Goal: Transaction & Acquisition: Purchase product/service

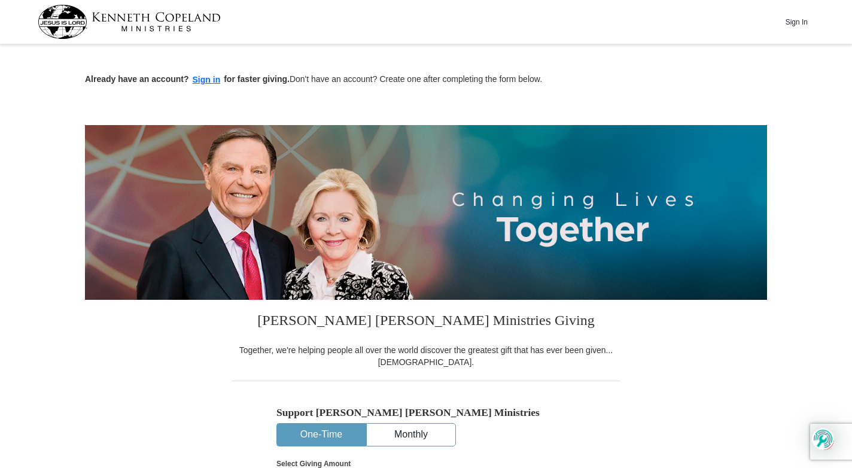
click at [322, 437] on button "One-Time" at bounding box center [321, 435] width 89 height 22
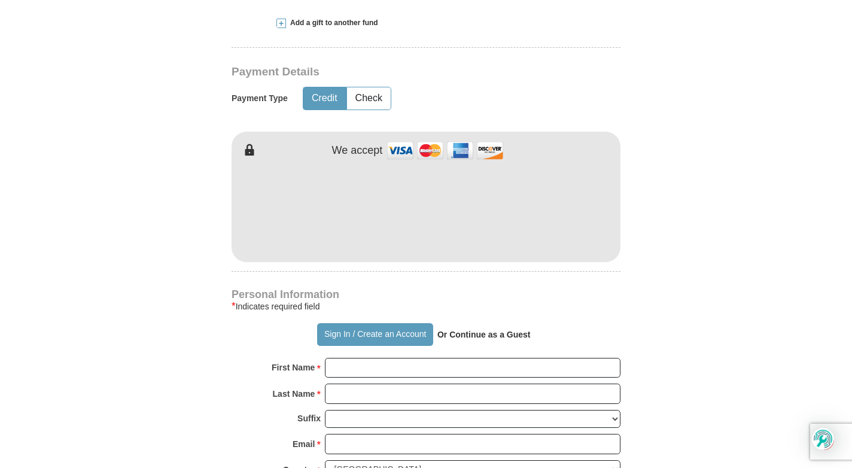
scroll to position [598, 0]
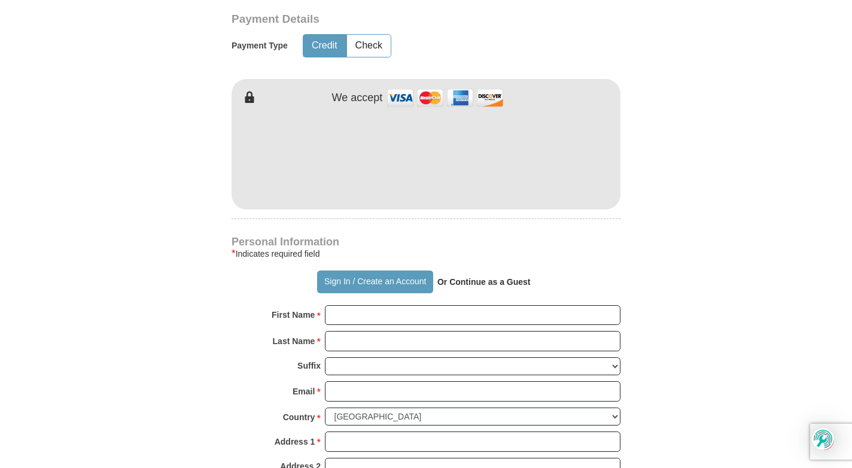
click at [464, 285] on strong "Or Continue as a Guest" at bounding box center [483, 282] width 93 height 10
click at [485, 284] on strong "Or Continue as a Guest" at bounding box center [483, 282] width 93 height 10
click at [505, 285] on strong "Or Continue as a Guest" at bounding box center [483, 282] width 93 height 10
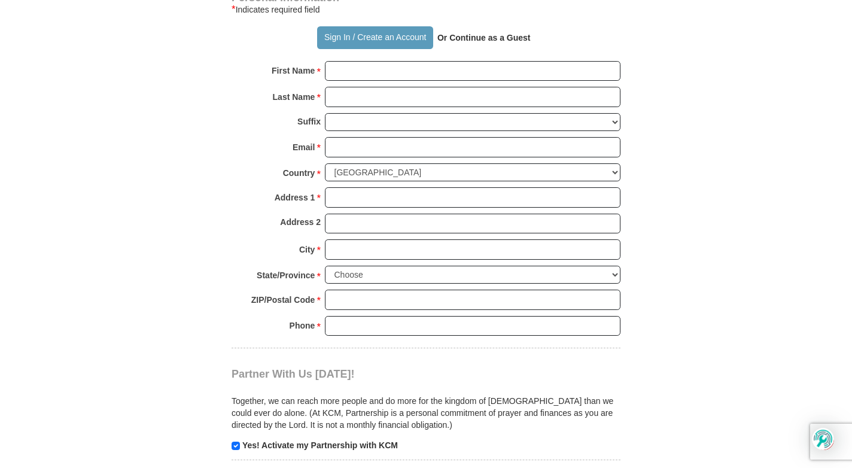
scroll to position [718, 0]
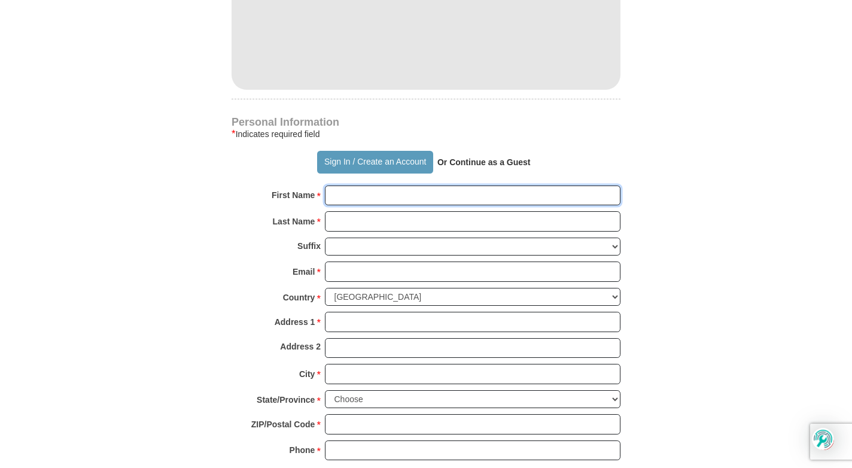
click at [356, 200] on input "First Name *" at bounding box center [473, 195] width 296 height 20
type input "[PERSON_NAME]/[PERSON_NAME]"
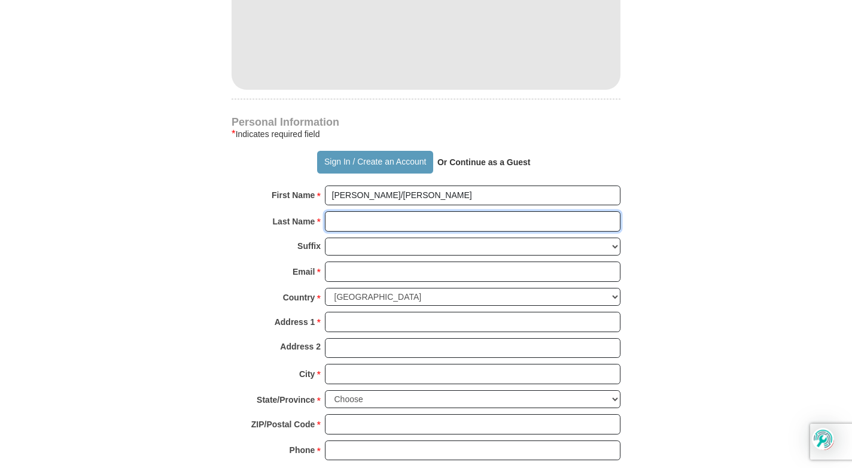
type input "[PERSON_NAME]"
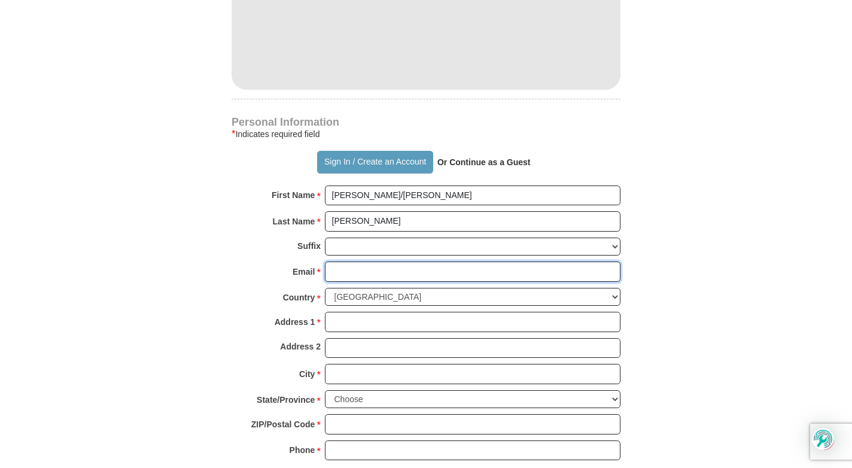
type input "[EMAIL_ADDRESS][DOMAIN_NAME]"
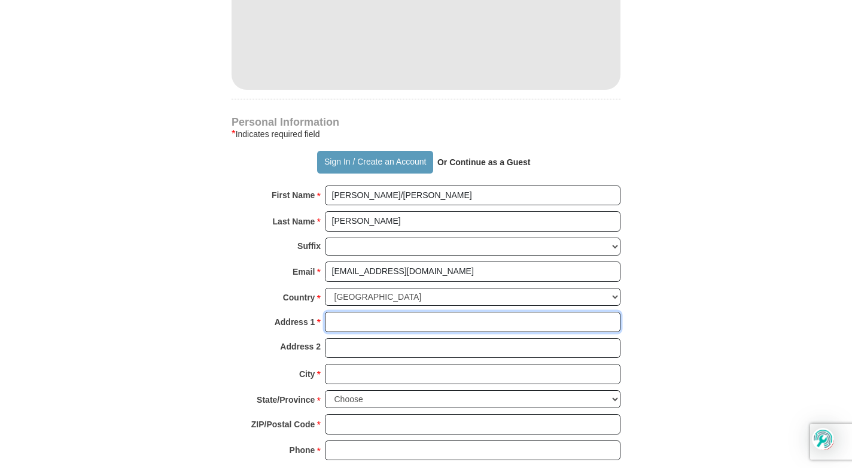
type input "[STREET_ADDRESS][PERSON_NAME]"
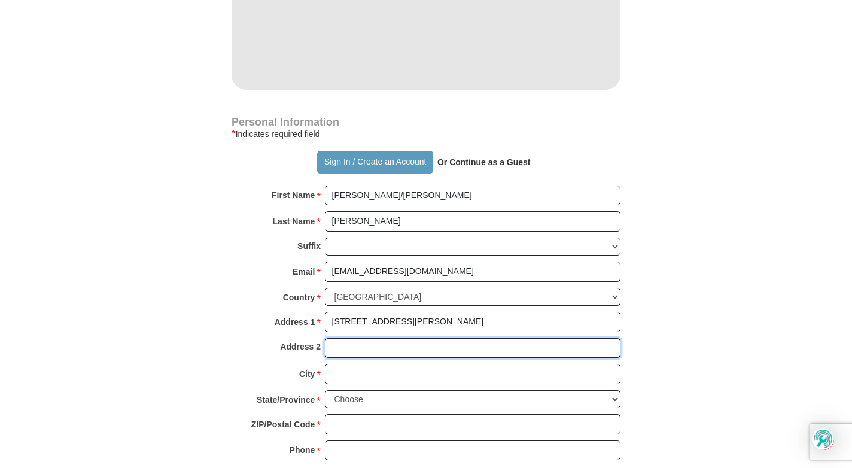
type input "[STREET_ADDRESS][PERSON_NAME]"
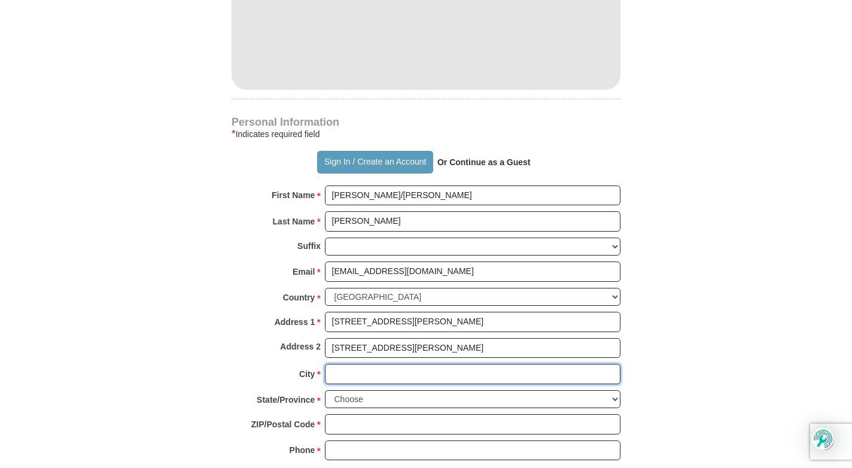
type input "Rockford"
select select "IL"
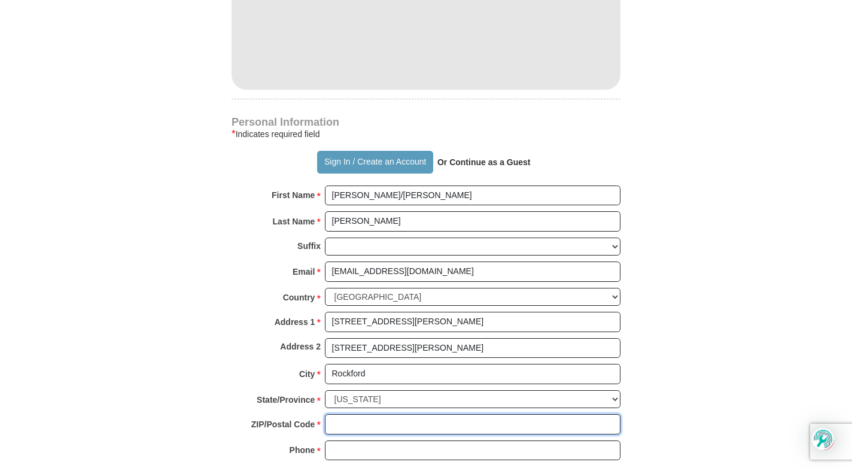
type input "61102"
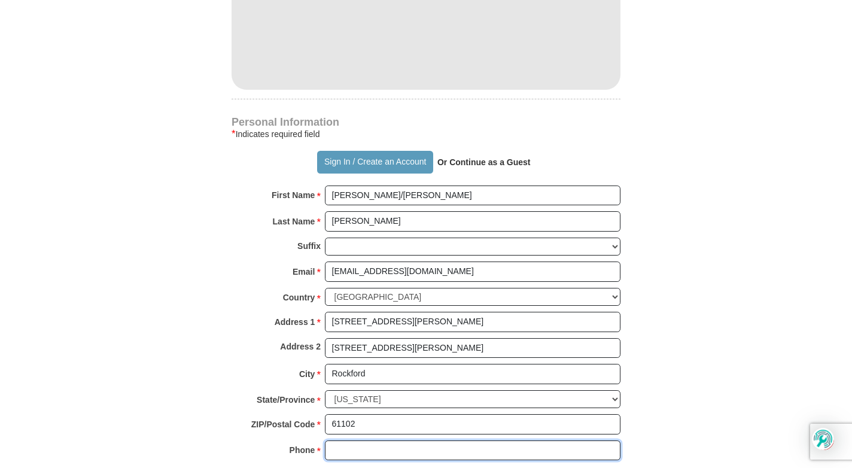
type input "8155435258"
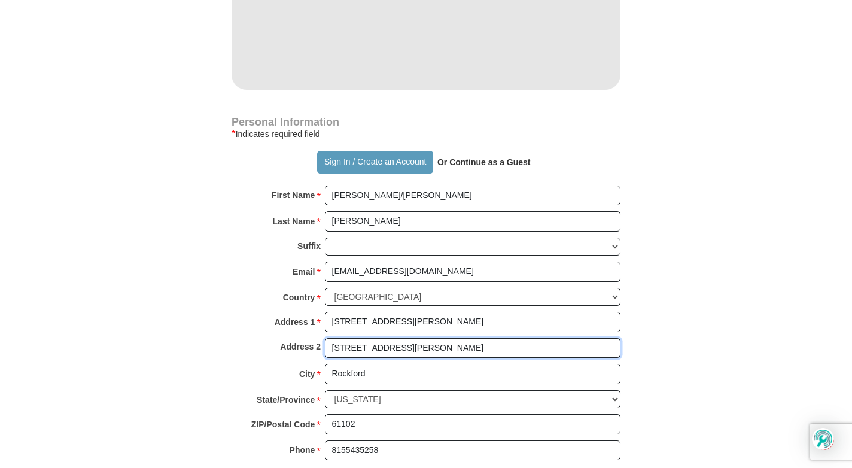
click at [400, 347] on input "[STREET_ADDRESS][PERSON_NAME]" at bounding box center [473, 348] width 296 height 20
type input "7"
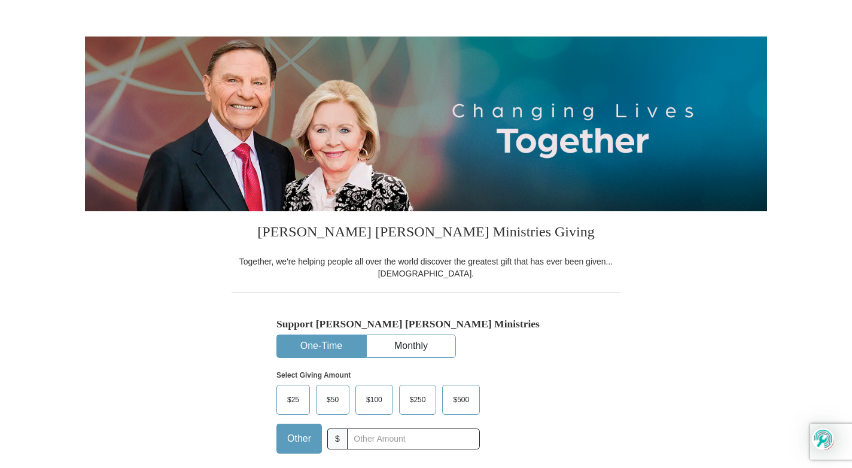
scroll to position [180, 0]
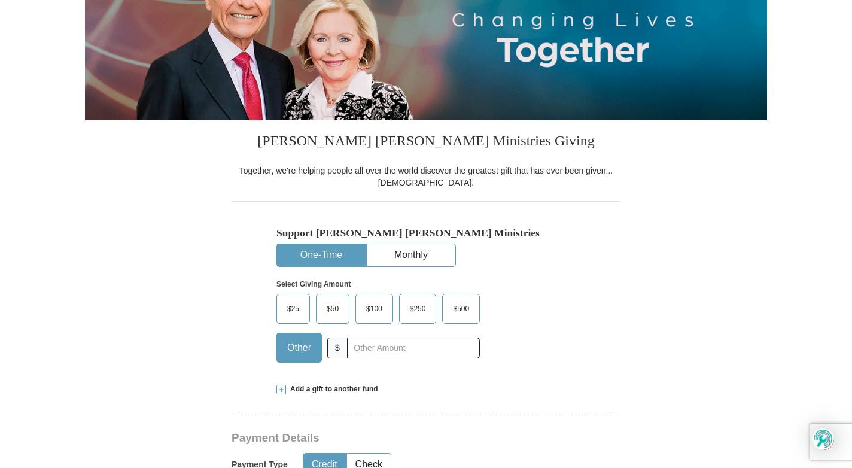
click at [368, 308] on span "$100" at bounding box center [374, 309] width 28 height 18
click at [0, 0] on input "$100" at bounding box center [0, 0] width 0 height 0
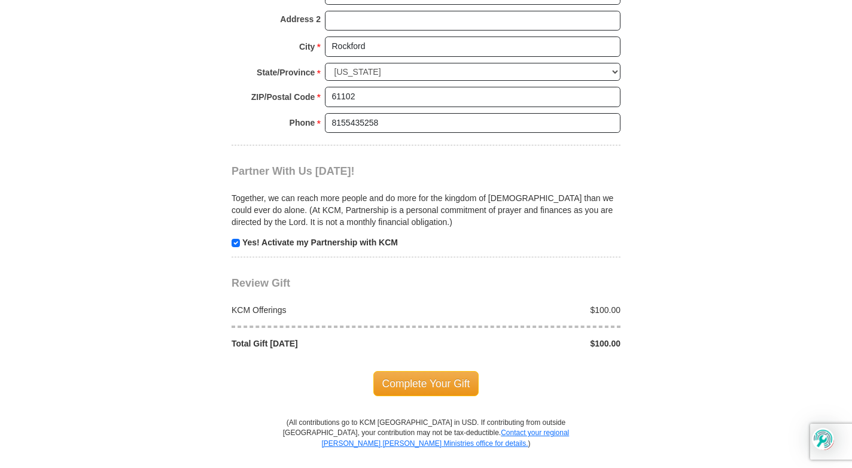
scroll to position [1197, 0]
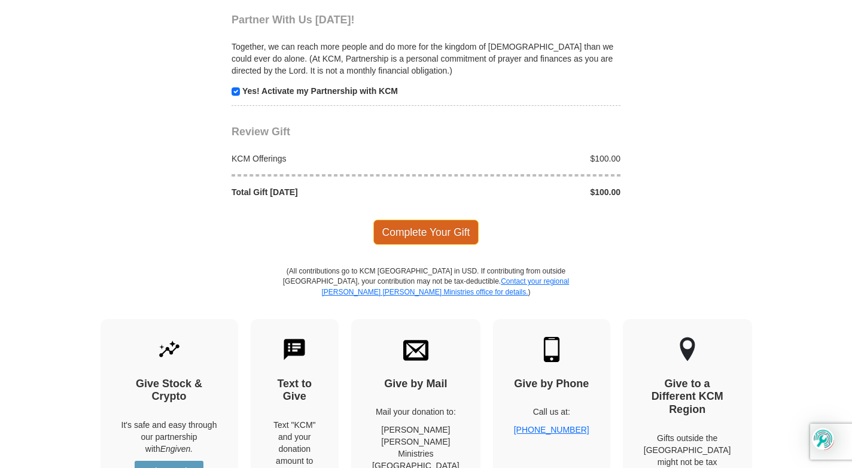
click at [460, 236] on span "Complete Your Gift" at bounding box center [426, 232] width 106 height 25
